Goal: Check status: Check status

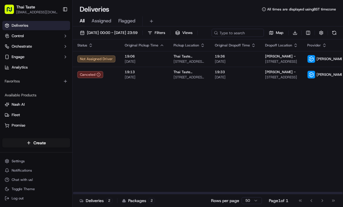
click at [134, 156] on div "Status Original Pickup Time Pickup Location Original Dropoff Time Dropoff Locat…" at bounding box center [241, 117] width 337 height 155
click at [160, 48] on icon "button" at bounding box center [162, 45] width 5 height 5
click at [159, 51] on th "Original Pickup Time" at bounding box center [144, 46] width 49 height 12
click at [160, 48] on icon "button" at bounding box center [162, 45] width 5 height 5
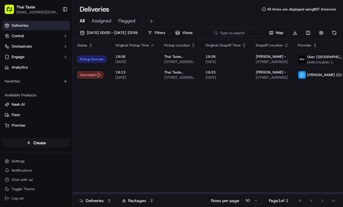
click at [316, 59] on span "Uber [GEOGRAPHIC_DATA]" at bounding box center [329, 57] width 44 height 5
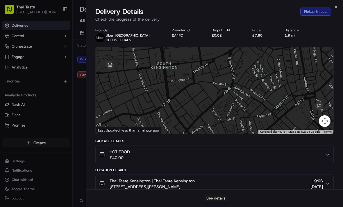
click at [117, 33] on p "Uber [GEOGRAPHIC_DATA]" at bounding box center [128, 35] width 44 height 5
click at [62, 120] on div at bounding box center [171, 103] width 343 height 207
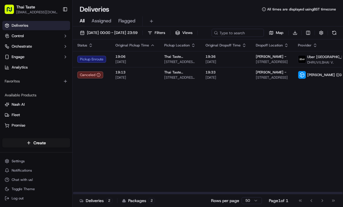
click at [325, 65] on span "DHRUVILBHAI V." at bounding box center [333, 62] width 52 height 5
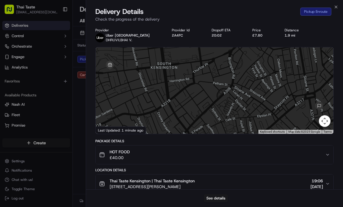
click at [172, 33] on button "2A4FC" at bounding box center [177, 35] width 11 height 5
click at [52, 108] on div at bounding box center [171, 103] width 343 height 207
